Goal: Information Seeking & Learning: Find specific fact

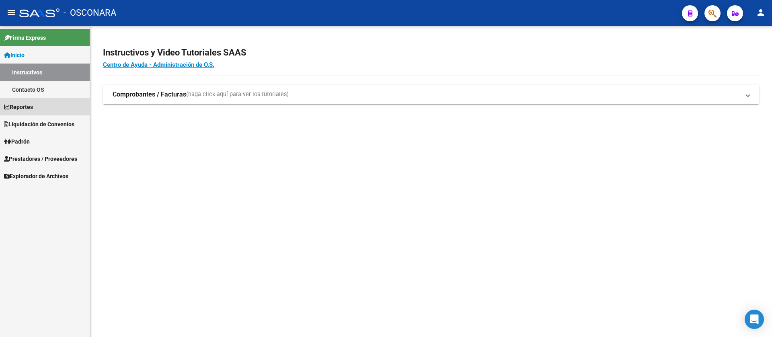
click at [48, 107] on link "Reportes" at bounding box center [45, 106] width 90 height 17
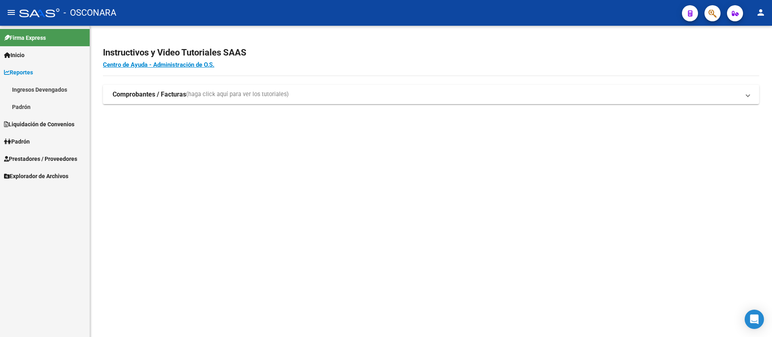
click at [25, 88] on link "Ingresos Devengados" at bounding box center [45, 89] width 90 height 17
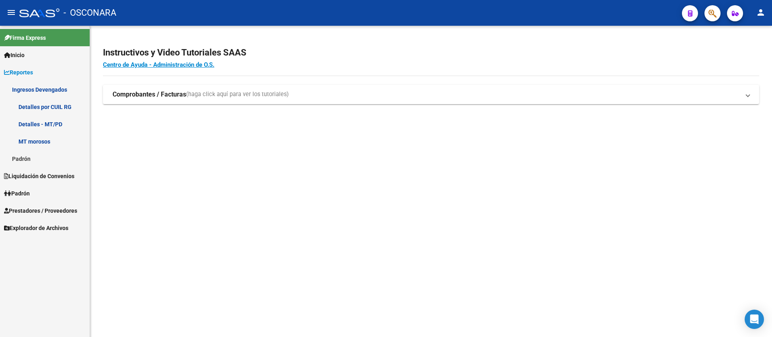
click at [54, 109] on link "Detalles por CUIL RG" at bounding box center [45, 106] width 90 height 17
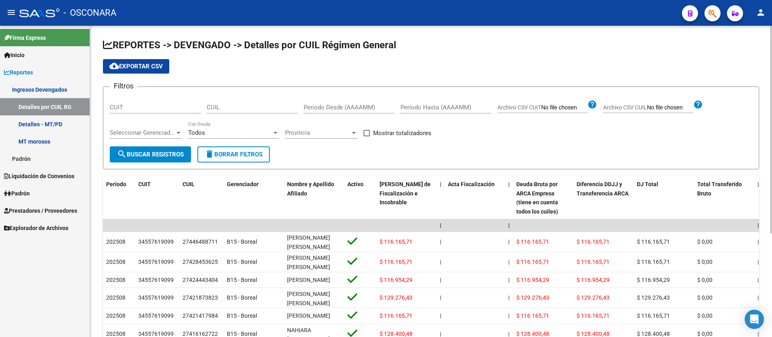
click at [215, 105] on input "CUIL" at bounding box center [252, 107] width 91 height 7
paste input "20-42509718-1"
click at [160, 148] on button "search Buscar Registros" at bounding box center [150, 154] width 81 height 16
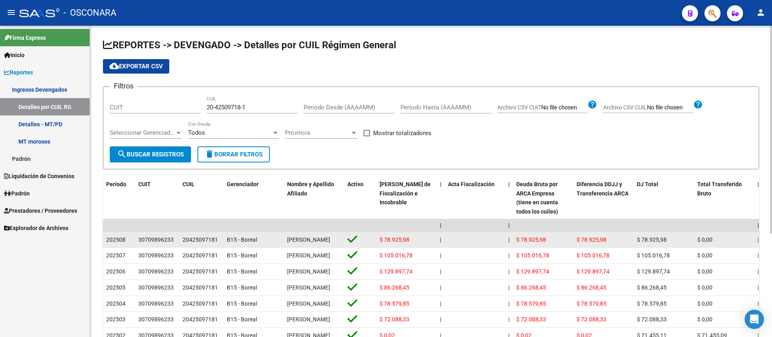
click at [408, 240] on span "$ 78.925,98" at bounding box center [394, 239] width 30 height 6
drag, startPoint x: 380, startPoint y: 243, endPoint x: 409, endPoint y: 246, distance: 29.6
click at [409, 244] on div "$ 78.925,98" at bounding box center [406, 239] width 54 height 9
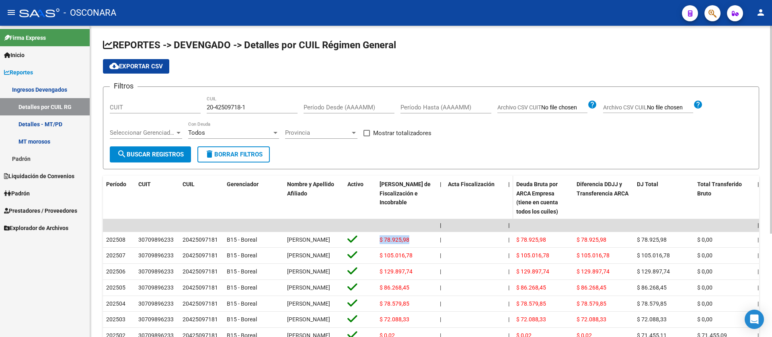
copy span "$ 78.925,98"
click at [232, 109] on input "20-42509718-1" at bounding box center [252, 107] width 91 height 7
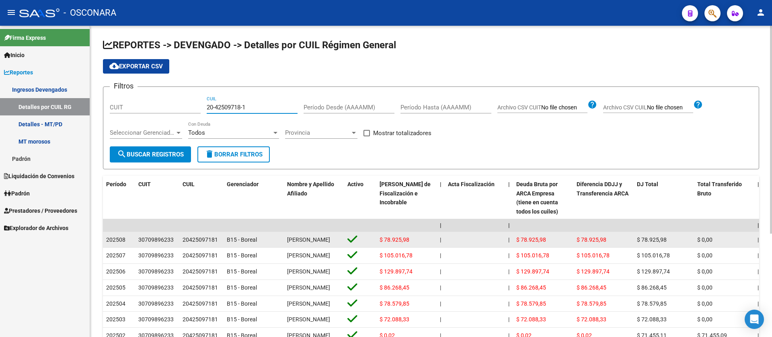
click at [391, 236] on datatable-body-cell "$ 78.925,98" at bounding box center [406, 240] width 60 height 16
click at [391, 237] on datatable-body-cell "$ 78.925,98" at bounding box center [406, 240] width 60 height 16
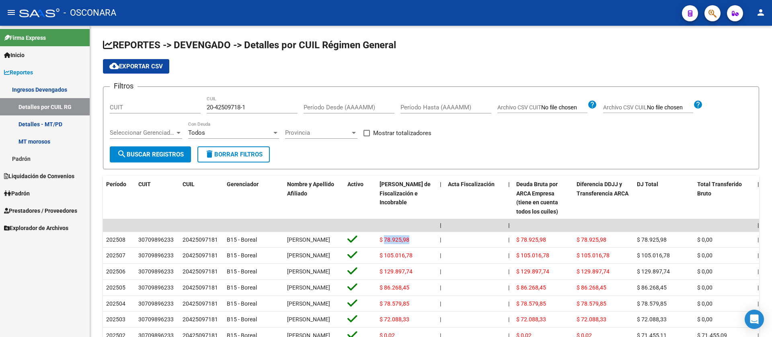
copy span "78.925,98"
click at [246, 104] on input "20-42509718-1" at bounding box center [252, 107] width 91 height 7
click at [240, 103] on div "20-42509718-1 CUIL" at bounding box center [252, 104] width 91 height 17
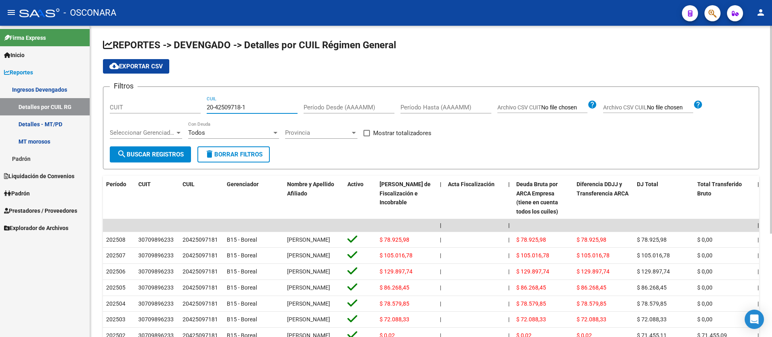
click at [240, 103] on div "20-42509718-1 CUIL" at bounding box center [252, 104] width 91 height 17
click at [239, 110] on input "20-42509718-1" at bounding box center [252, 107] width 91 height 7
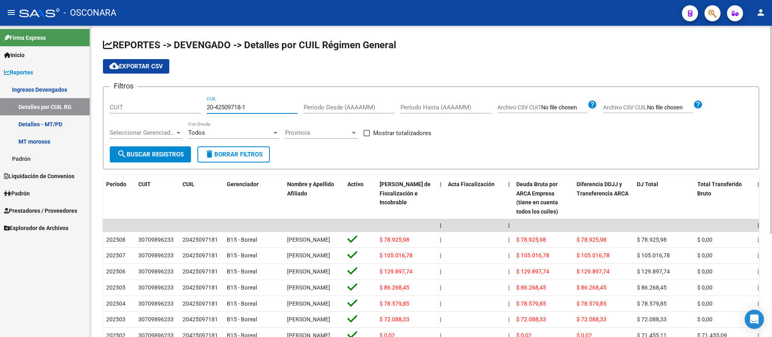
drag, startPoint x: 251, startPoint y: 105, endPoint x: 178, endPoint y: 108, distance: 72.8
click at [178, 108] on div "Filtros CUIT 20-42509718-1 CUIL Período Desde (AAAAMM) Período Hasta (AAAAMM) A…" at bounding box center [431, 119] width 642 height 53
paste input "166505-3"
click at [164, 154] on span "search Buscar Registros" at bounding box center [150, 154] width 67 height 7
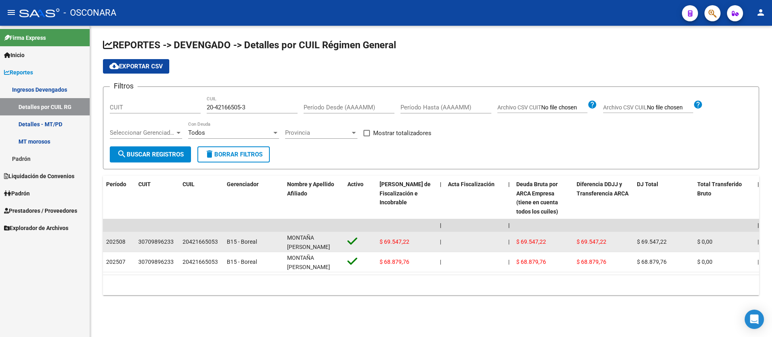
click at [396, 241] on span "$ 69.547,22" at bounding box center [394, 241] width 30 height 6
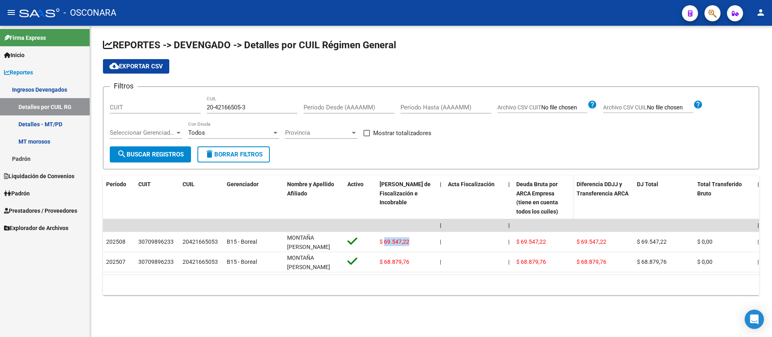
copy span "69.547,22"
click at [216, 102] on div "20-42166505-3 CUIL" at bounding box center [252, 104] width 91 height 17
click at [216, 105] on input "20-42166505-3" at bounding box center [252, 107] width 91 height 7
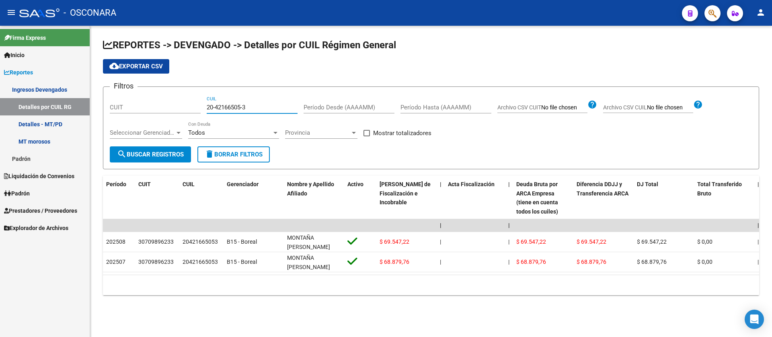
click at [216, 105] on input "20-42166505-3" at bounding box center [252, 107] width 91 height 7
drag, startPoint x: 255, startPoint y: 109, endPoint x: 163, endPoint y: 94, distance: 92.8
click at [163, 94] on div "Filtros CUIT 20-42166505-3 CUIL Período Desde (AAAAMM) Período Hasta (AAAAMM) A…" at bounding box center [431, 119] width 642 height 53
paste input "68-87976"
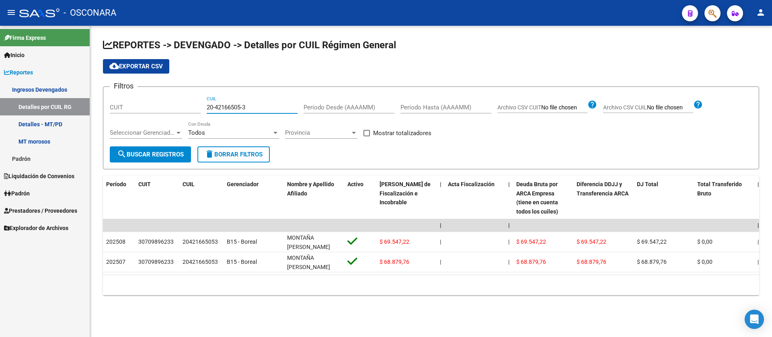
type input "68-87976"
drag, startPoint x: 238, startPoint y: 110, endPoint x: 183, endPoint y: 108, distance: 54.3
click at [184, 108] on div "Filtros CUIT 68-87976 CUIL Período Desde (AAAAMM) Período Hasta (AAAAMM) Archiv…" at bounding box center [431, 119] width 642 height 53
click at [217, 107] on input "CUIL" at bounding box center [252, 107] width 91 height 7
paste input "27-33576871-5"
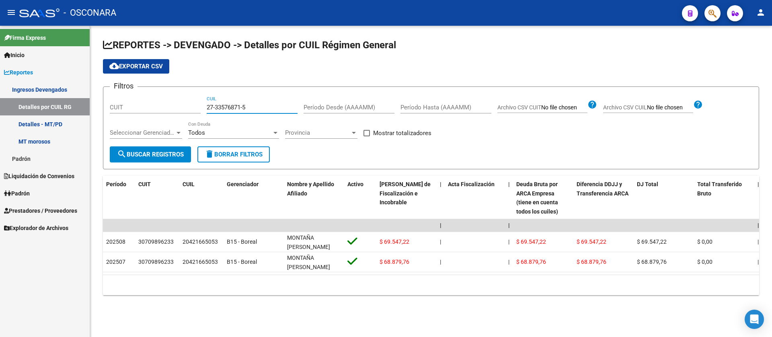
type input "27-33576871-5"
click at [168, 151] on button "search Buscar Registros" at bounding box center [150, 154] width 81 height 16
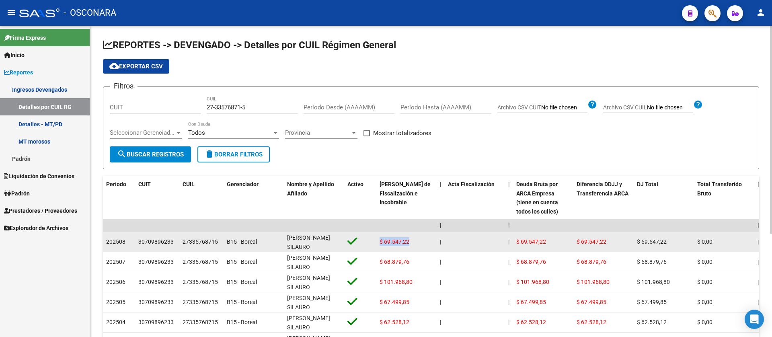
drag, startPoint x: 413, startPoint y: 240, endPoint x: 379, endPoint y: 238, distance: 34.2
click at [379, 238] on div "$ 69.547,22" at bounding box center [406, 241] width 54 height 9
copy span "$ 69.547,22"
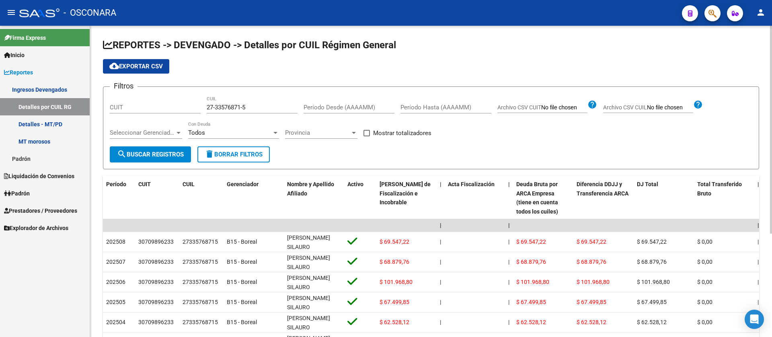
click at [168, 103] on div "CUIT" at bounding box center [155, 104] width 91 height 17
paste input "30-70989623-3"
type input "30-70989623-3"
drag, startPoint x: 253, startPoint y: 109, endPoint x: 202, endPoint y: 108, distance: 51.5
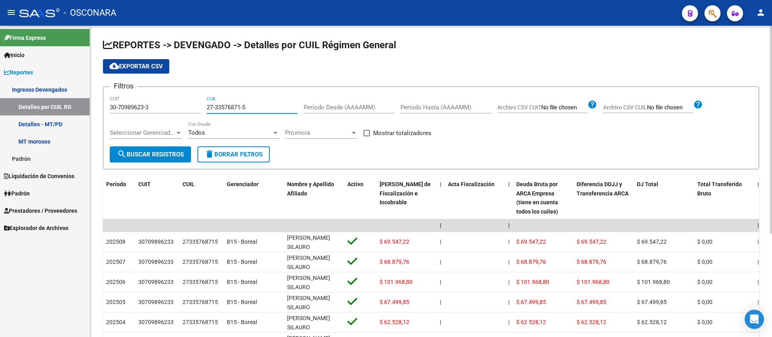
click at [202, 108] on div "Filtros 30-70989623-3 CUIT 27-33576871-5 CUIL Período Desde (AAAAMM) Período Ha…" at bounding box center [431, 119] width 642 height 53
drag, startPoint x: 144, startPoint y: 171, endPoint x: 137, endPoint y: 166, distance: 8.0
click at [143, 171] on div "REPORTES -> DEVENGADO -> Detalles por CUIL Régimen General cloud_download Expor…" at bounding box center [431, 247] width 656 height 417
click at [133, 160] on button "search Buscar Registros" at bounding box center [150, 154] width 81 height 16
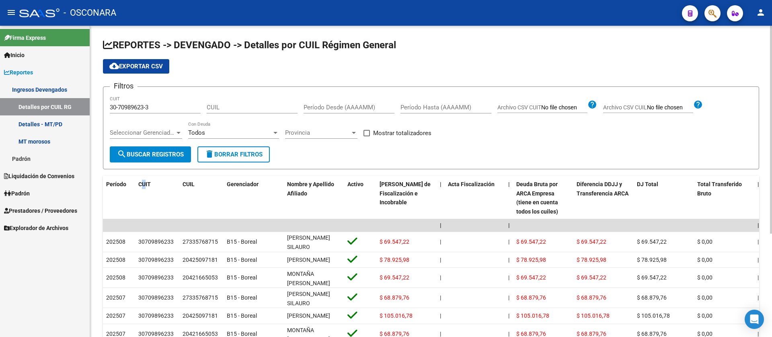
click at [133, 68] on span "cloud_download Exportar CSV" at bounding box center [135, 66] width 53 height 7
drag, startPoint x: 29, startPoint y: 305, endPoint x: 92, endPoint y: 285, distance: 66.0
click at [29, 305] on div "Firma Express Inicio Instructivos Contacto OS Reportes Ingresos Devengados Deta…" at bounding box center [45, 181] width 90 height 311
